Goal: Information Seeking & Learning: Understand process/instructions

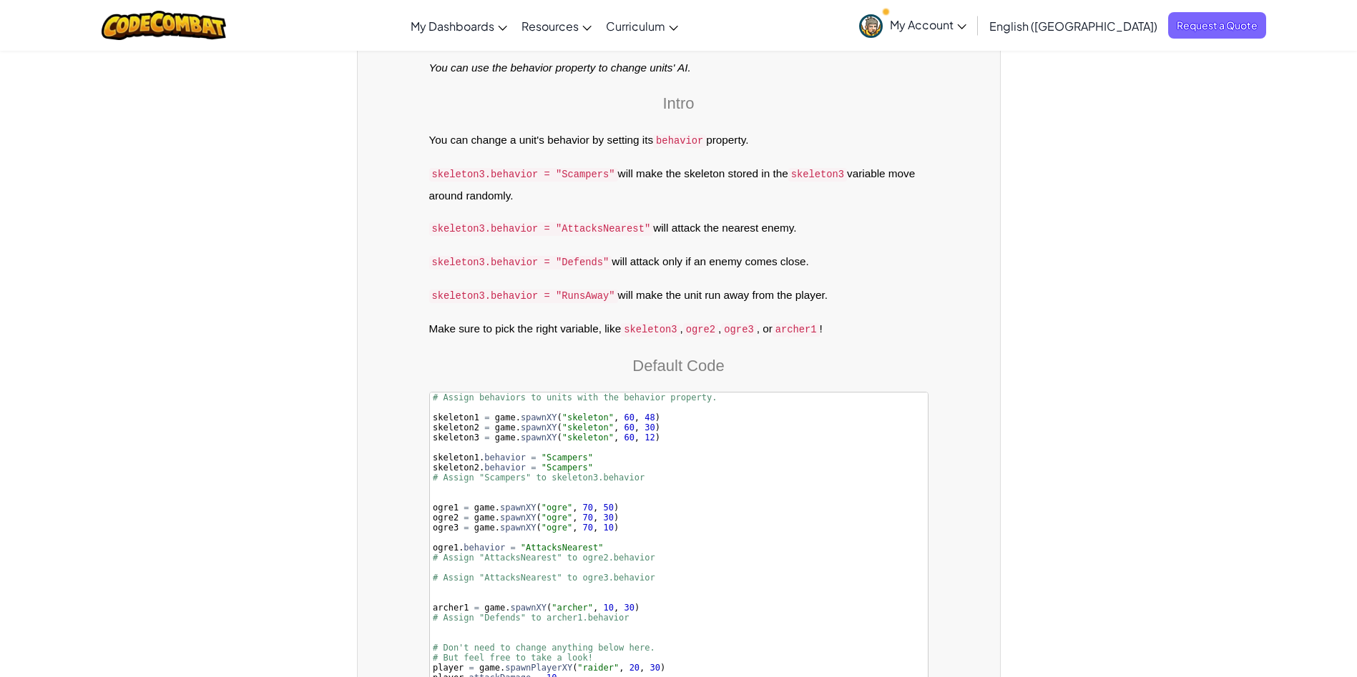
scroll to position [12957, 0]
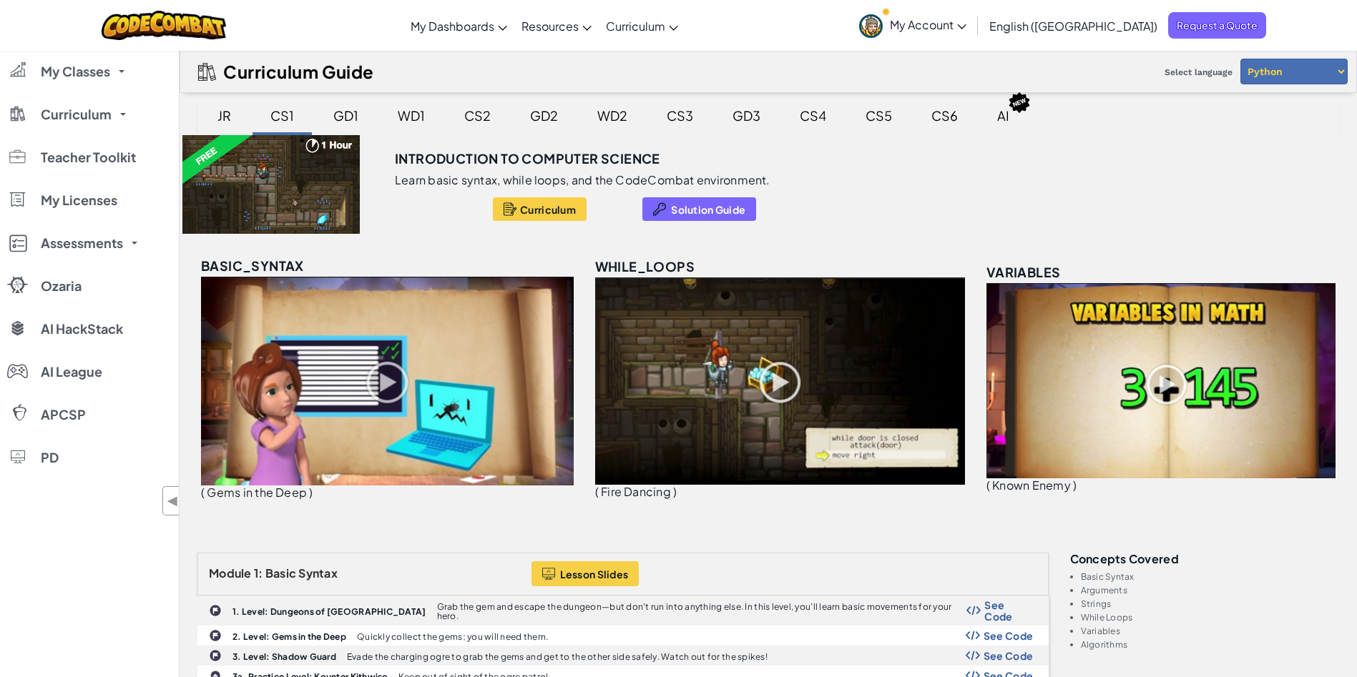
click at [337, 122] on div "GD1" at bounding box center [346, 116] width 54 height 34
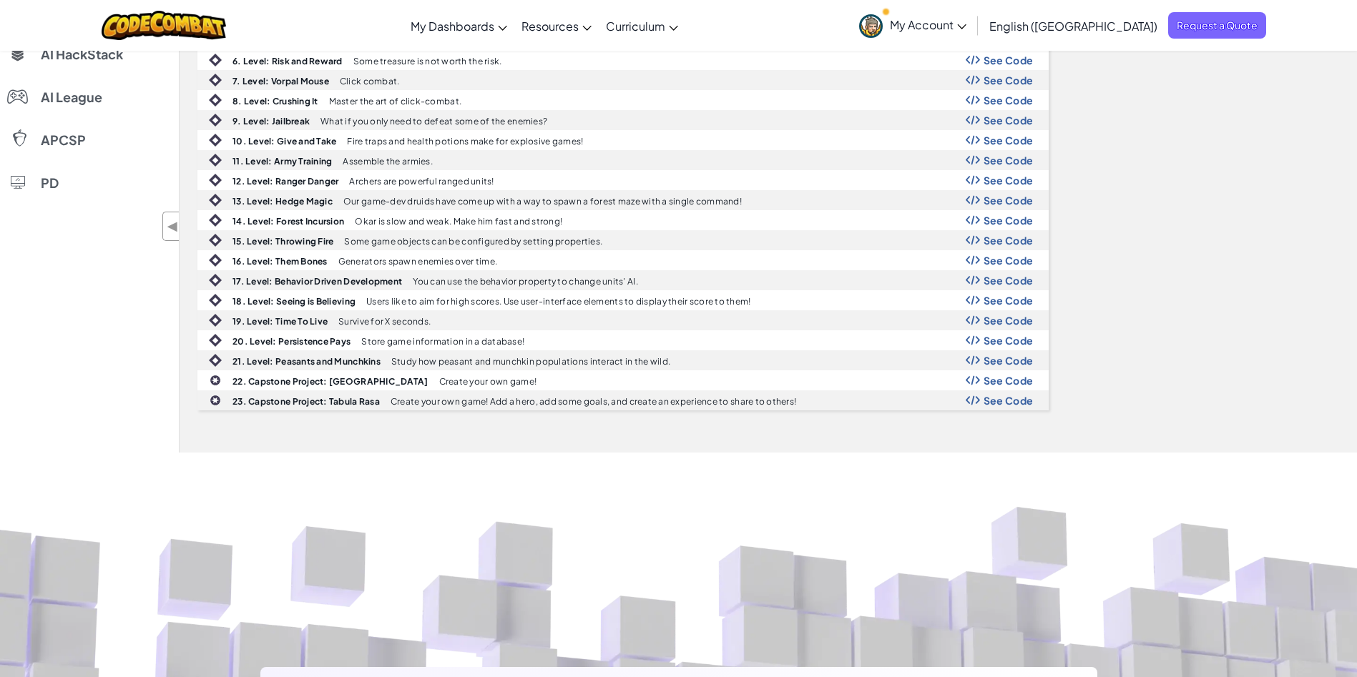
scroll to position [344, 0]
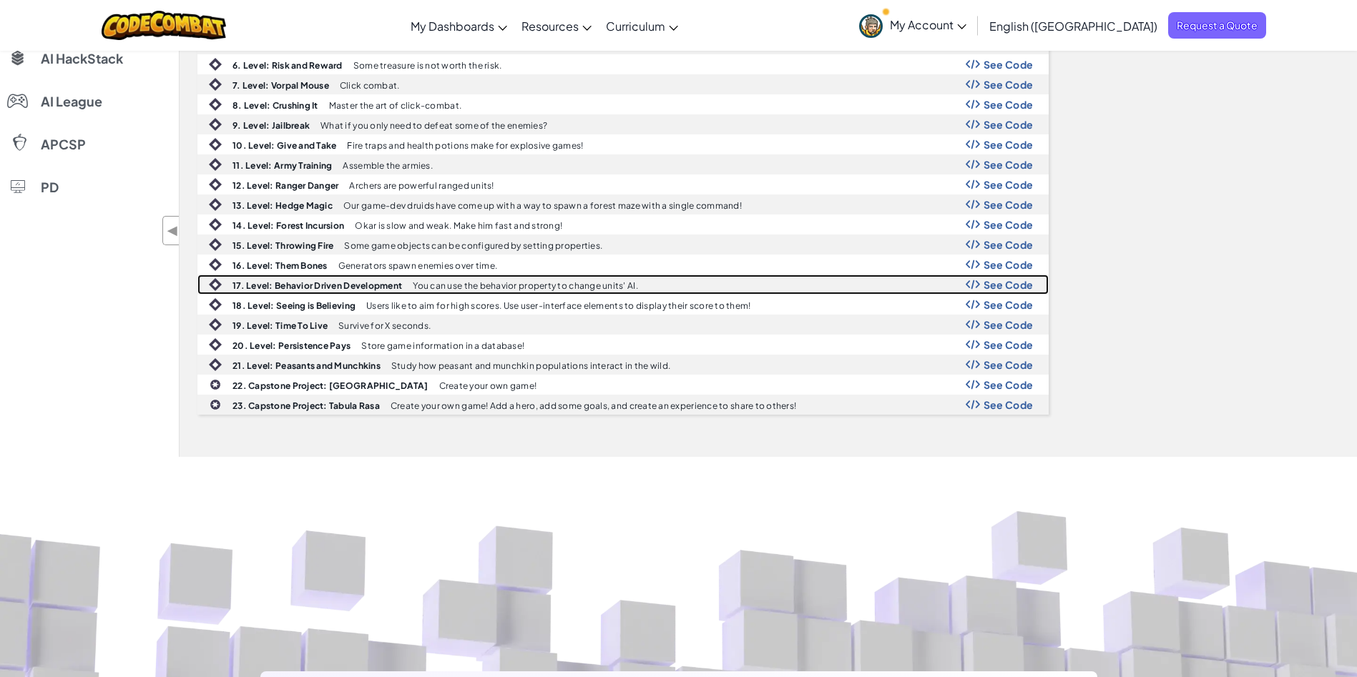
click at [1015, 281] on span "See Code" at bounding box center [1009, 284] width 50 height 11
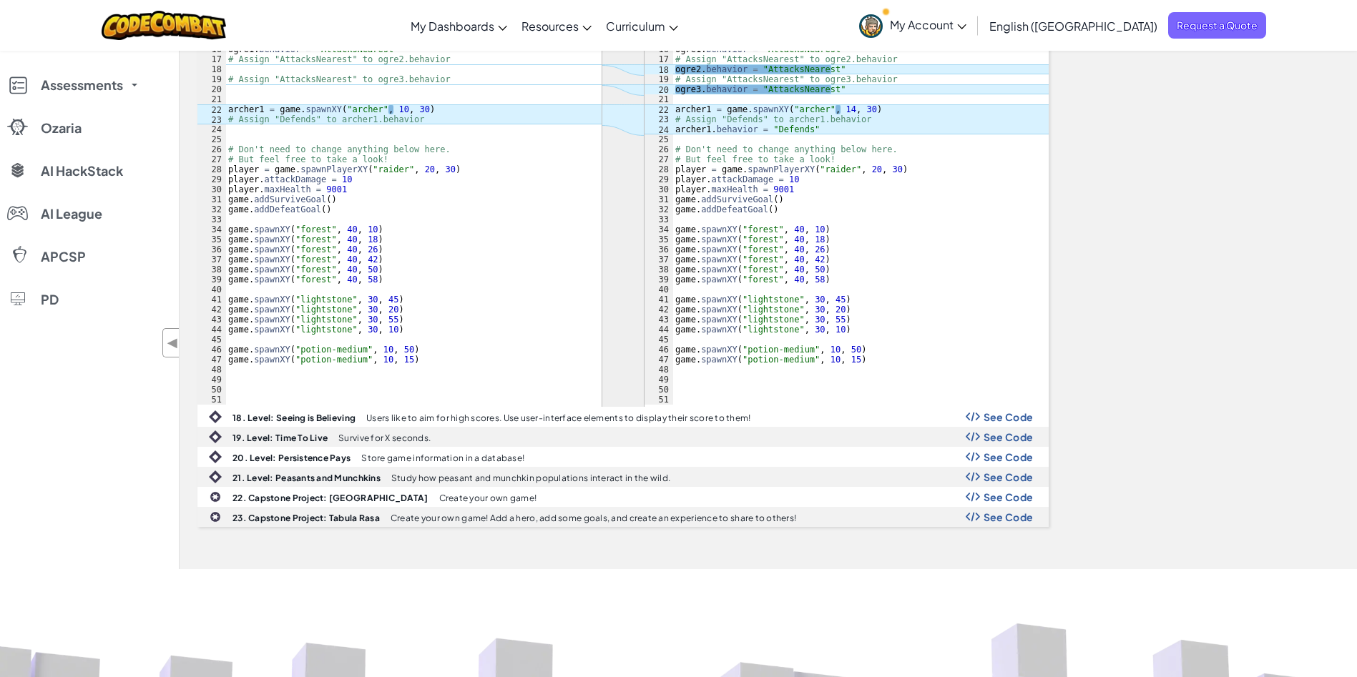
scroll to position [745, 0]
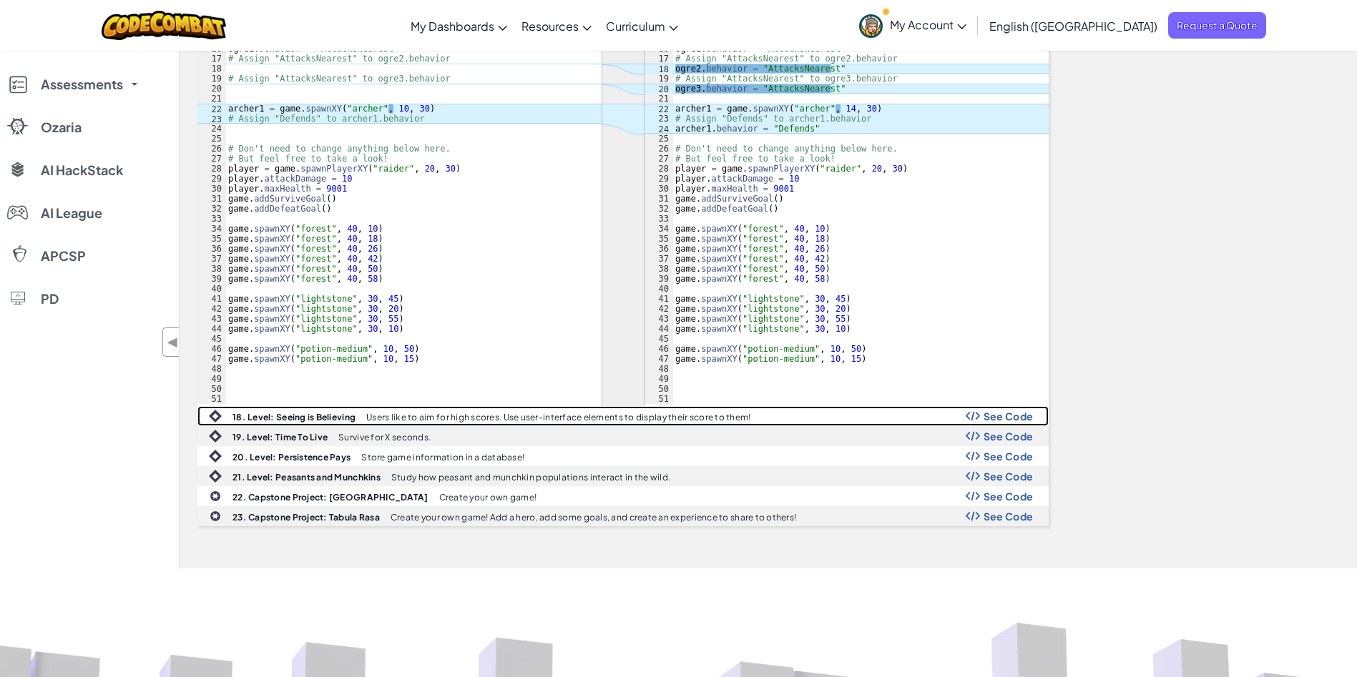
click at [1012, 418] on span "See Code" at bounding box center [1009, 416] width 50 height 11
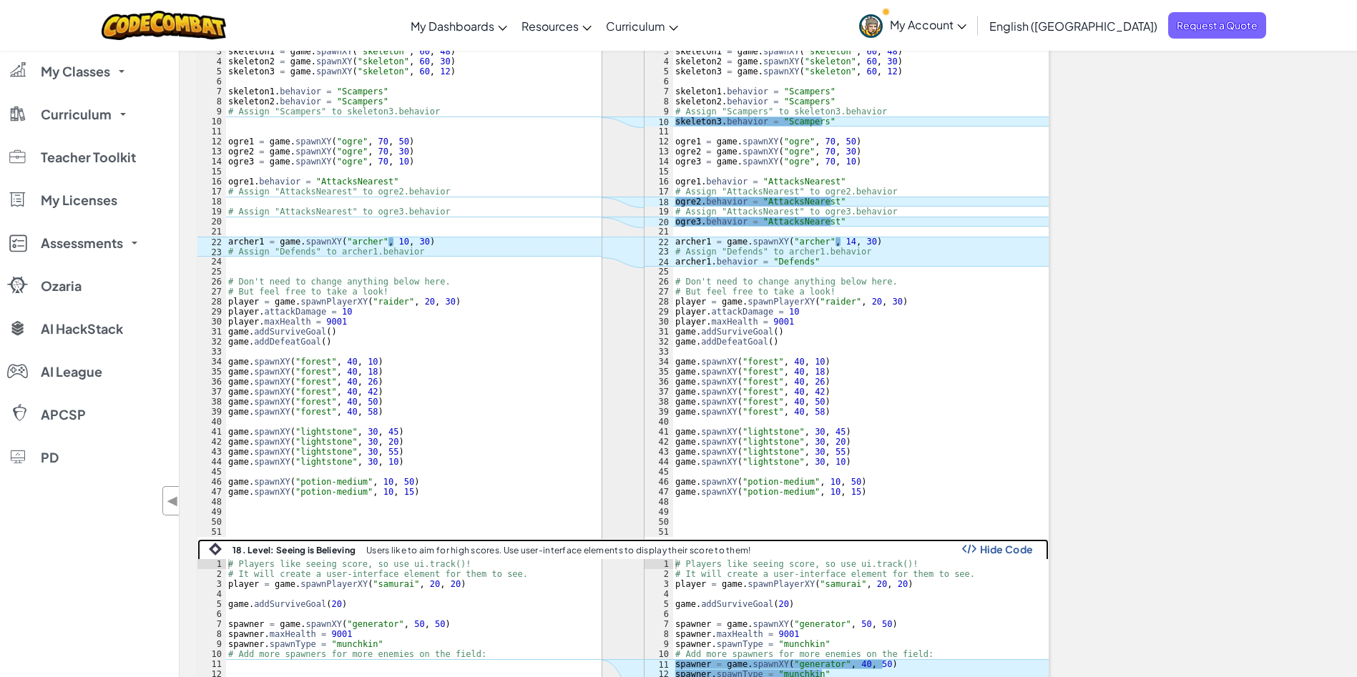
scroll to position [602, 0]
